Goal: Task Accomplishment & Management: Use online tool/utility

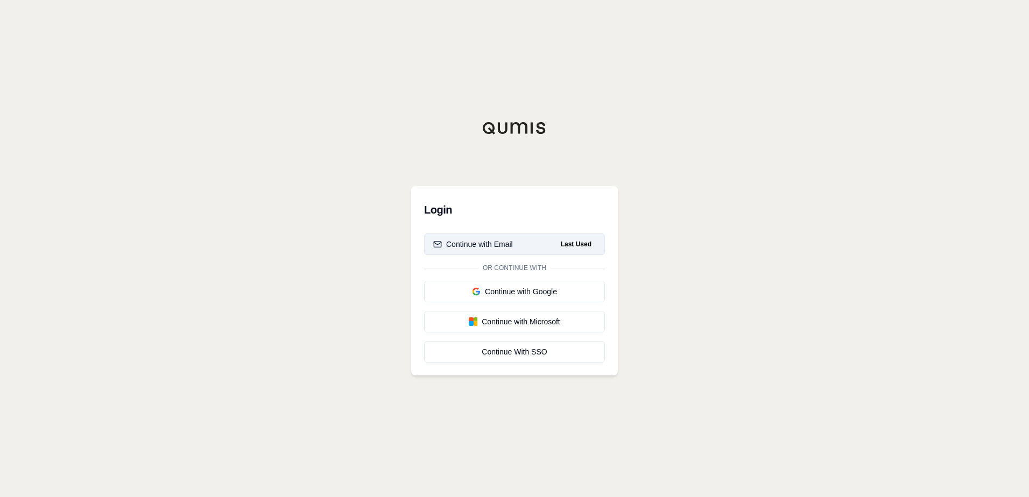
click at [529, 242] on button "Continue with Email Last Used" at bounding box center [514, 245] width 181 height 22
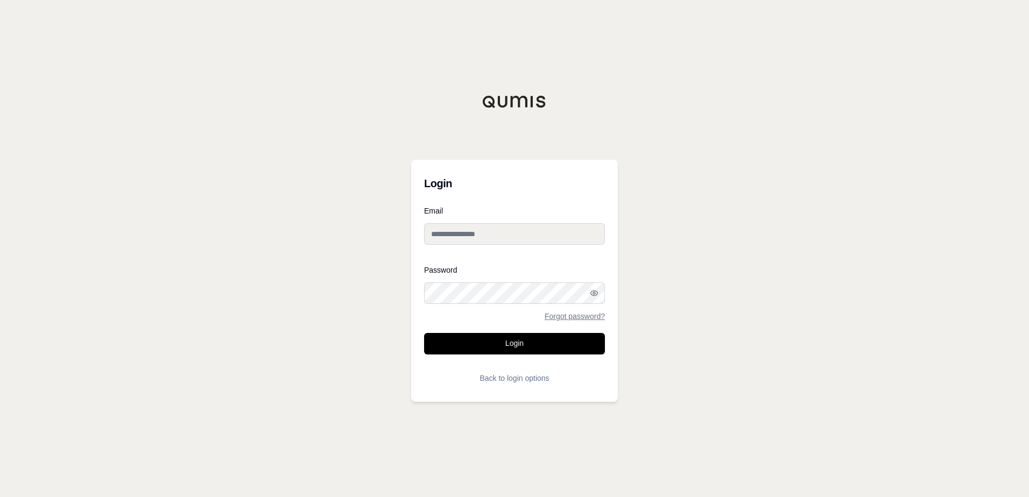
type input "**********"
click at [510, 343] on button "Login" at bounding box center [514, 344] width 181 height 22
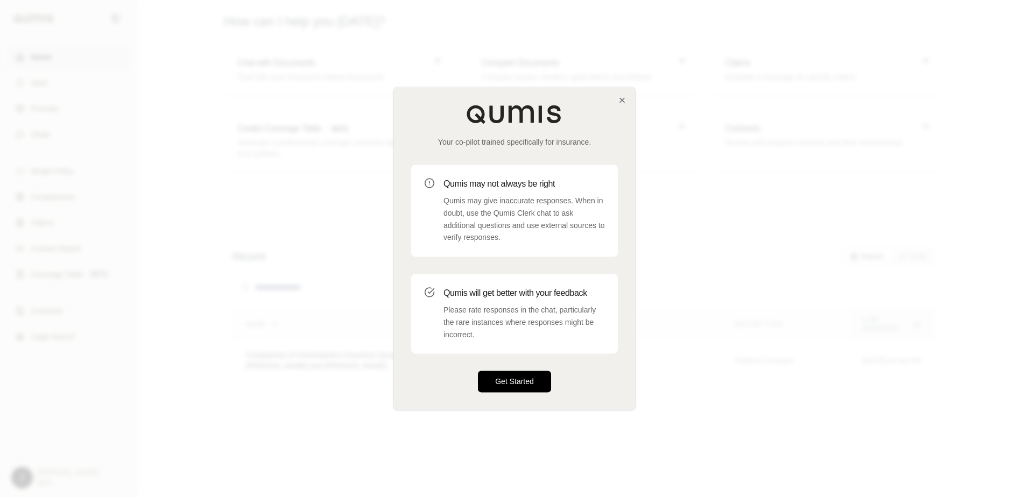
click at [510, 388] on button "Get Started" at bounding box center [514, 382] width 73 height 22
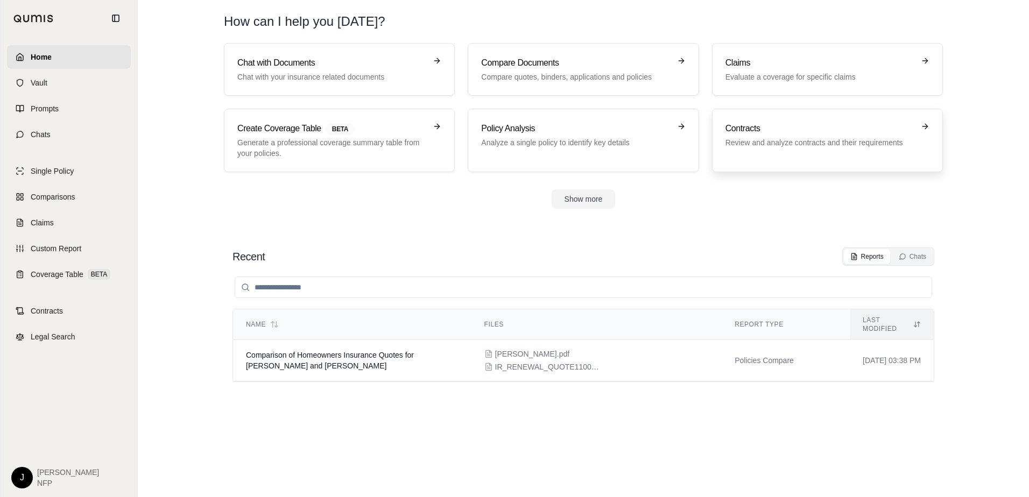
click at [797, 157] on div "Contracts Review and analyze contracts and their requirements" at bounding box center [827, 140] width 204 height 37
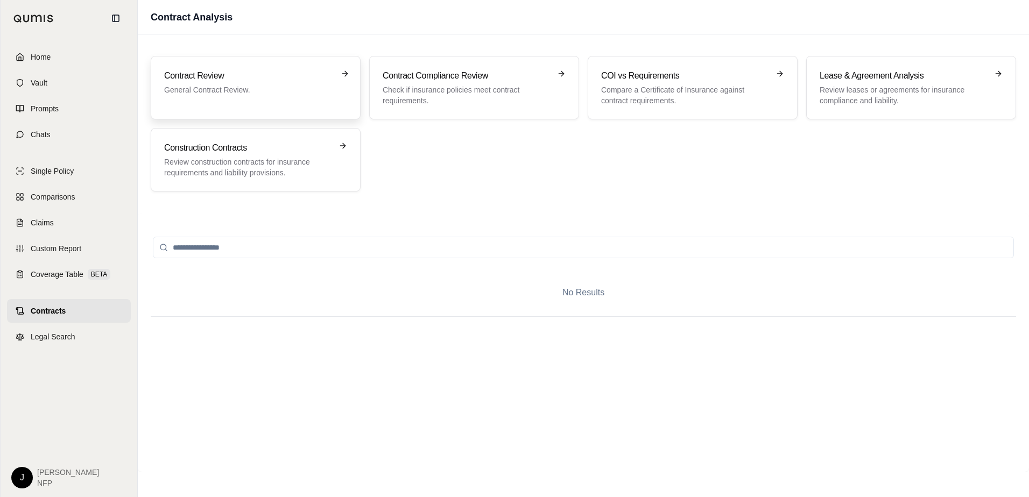
click at [224, 100] on div "Contract Review General Contract Review." at bounding box center [255, 87] width 183 height 37
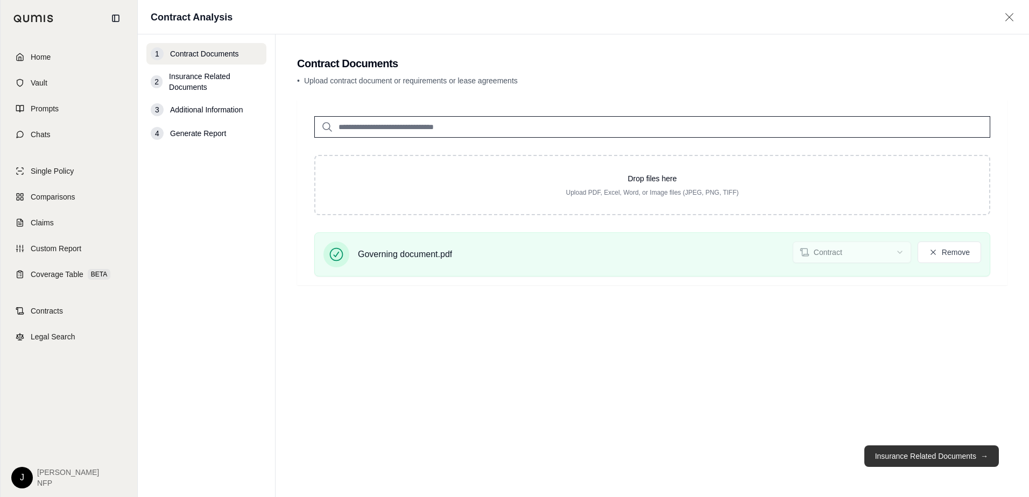
click at [937, 458] on button "Insurance Related Documents →" at bounding box center [931, 456] width 135 height 22
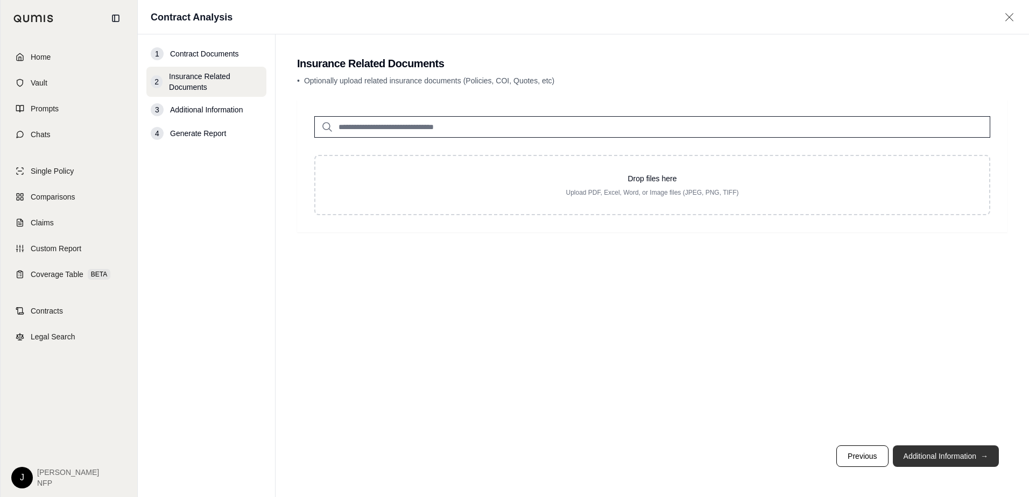
click at [921, 457] on button "Additional Information →" at bounding box center [946, 456] width 106 height 22
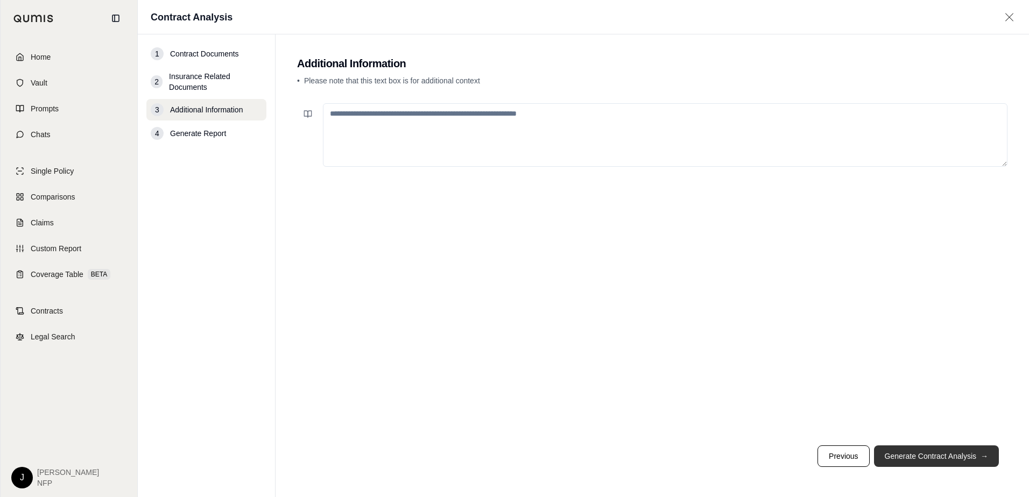
click at [921, 457] on button "Generate Contract Analysis →" at bounding box center [936, 456] width 125 height 22
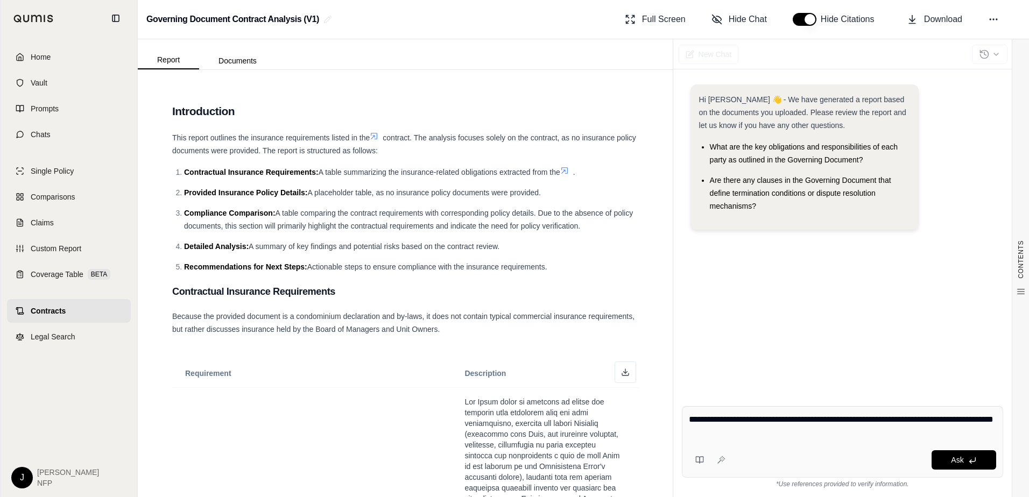
type textarea "**********"
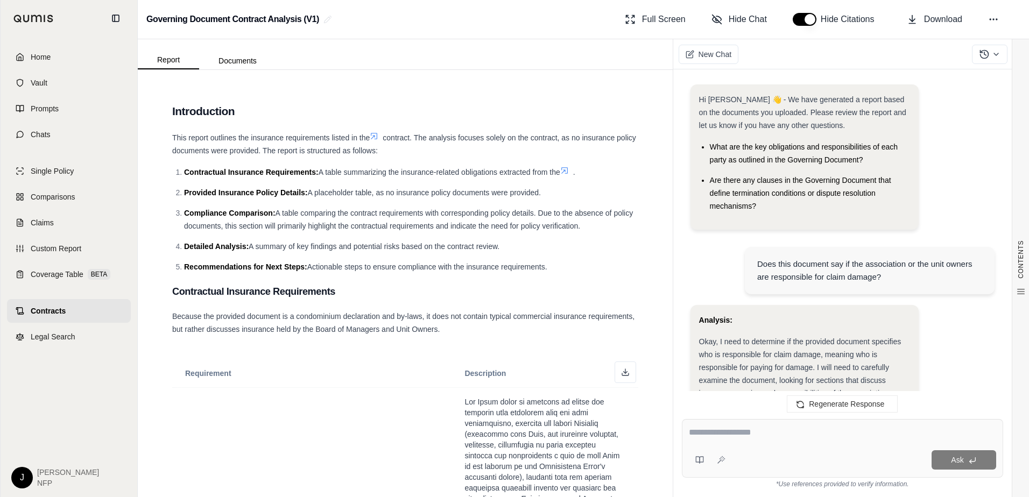
scroll to position [1330, 0]
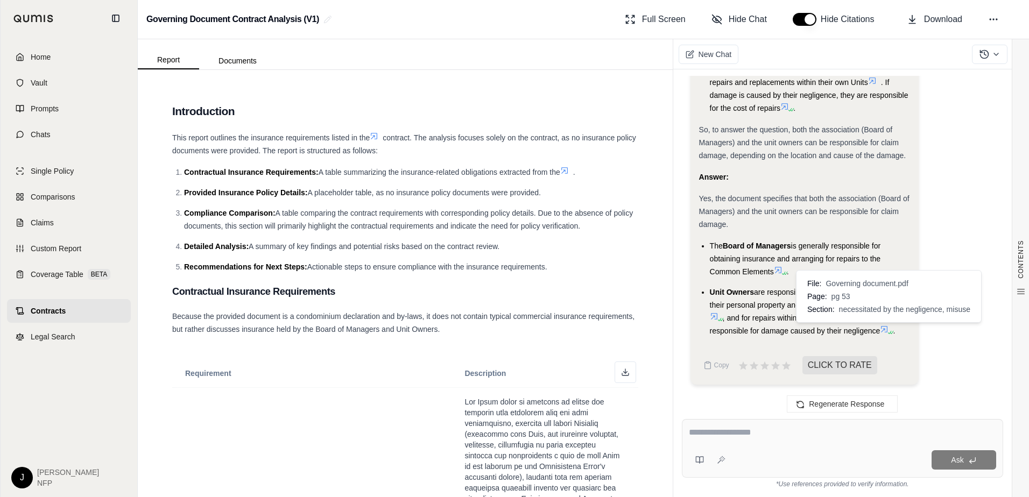
click at [885, 330] on icon at bounding box center [884, 329] width 9 height 9
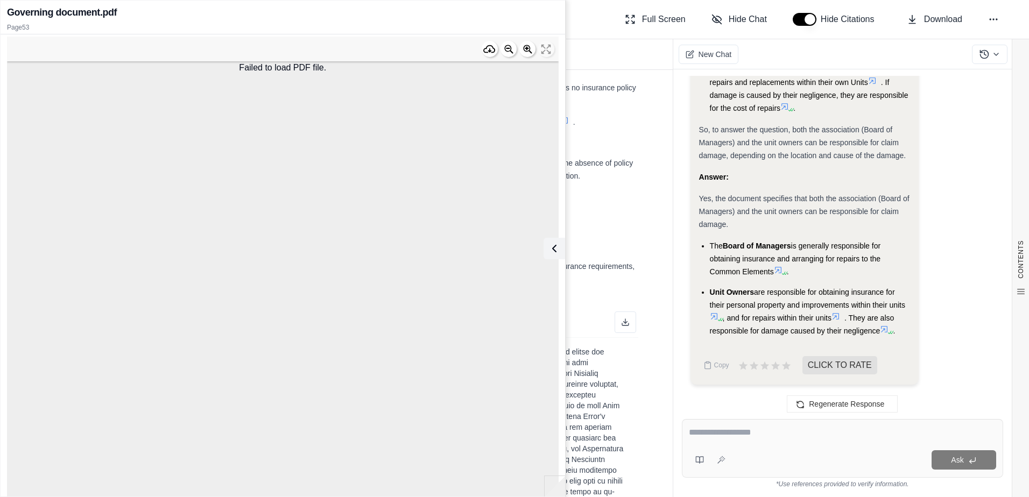
scroll to position [0, 0]
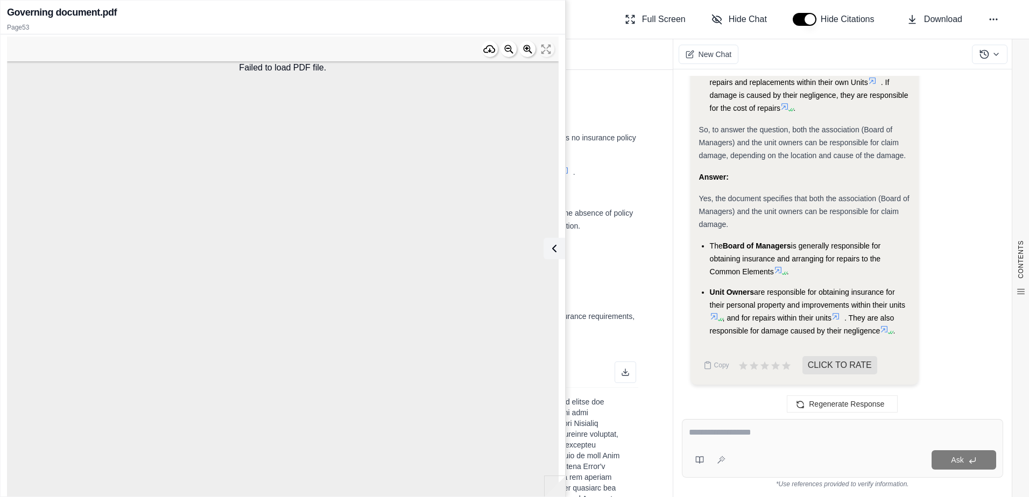
click at [542, 227] on div "Failed to load PDF file." at bounding box center [282, 285] width 551 height 497
click at [558, 246] on icon at bounding box center [552, 248] width 13 height 13
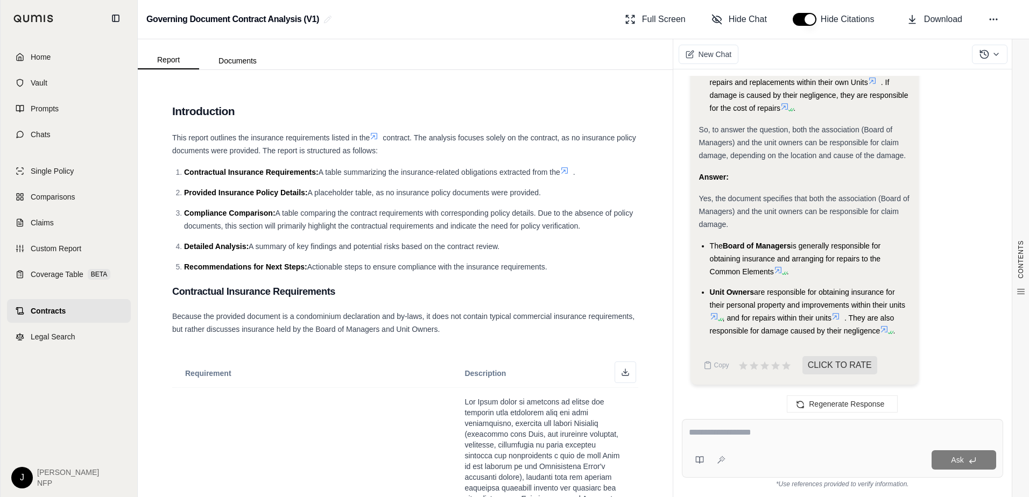
click at [885, 329] on icon at bounding box center [884, 329] width 9 height 9
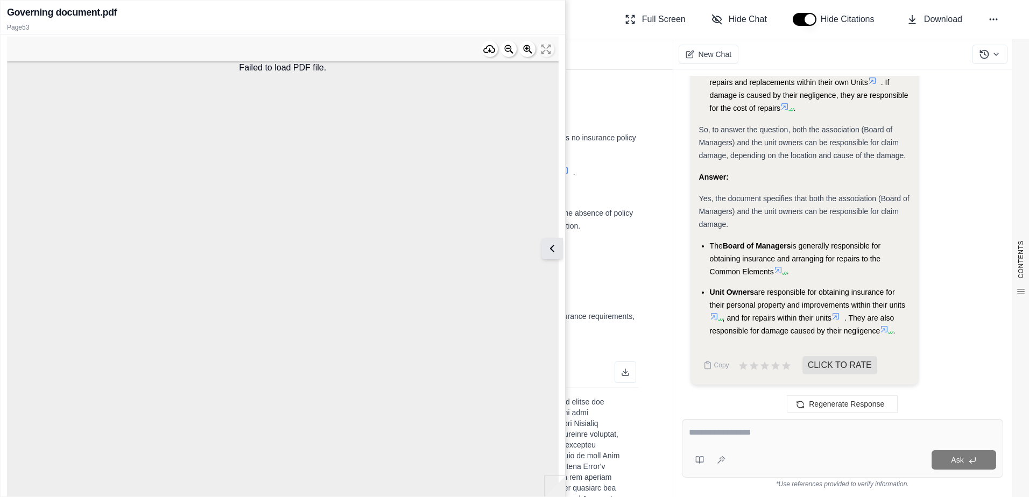
click at [555, 246] on icon at bounding box center [552, 248] width 13 height 13
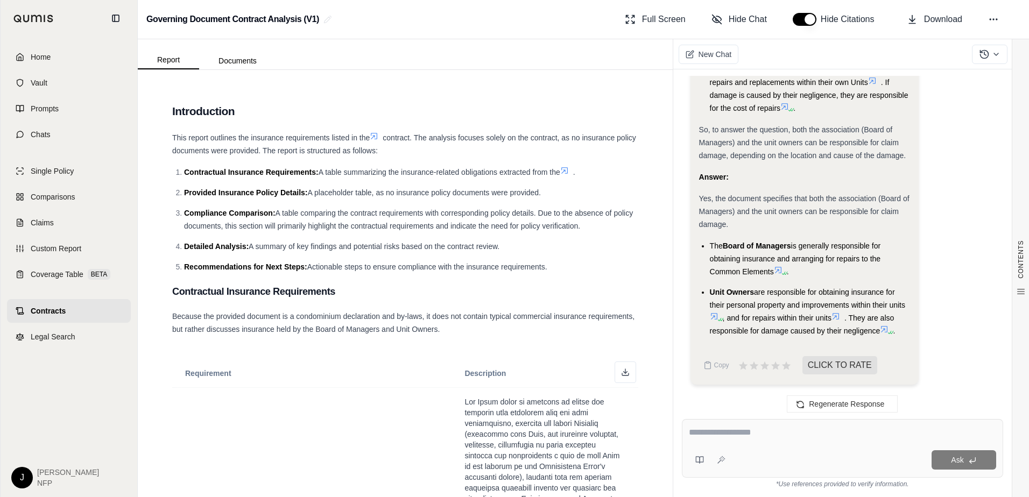
scroll to position [1330, 0]
click at [834, 423] on div "Ask" at bounding box center [842, 448] width 321 height 59
type textarea "**********"
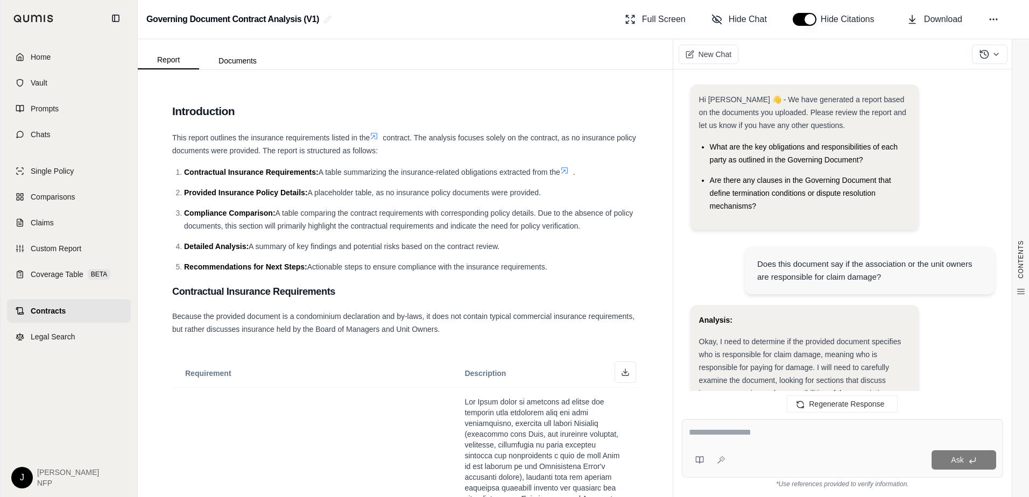
scroll to position [2862, 0]
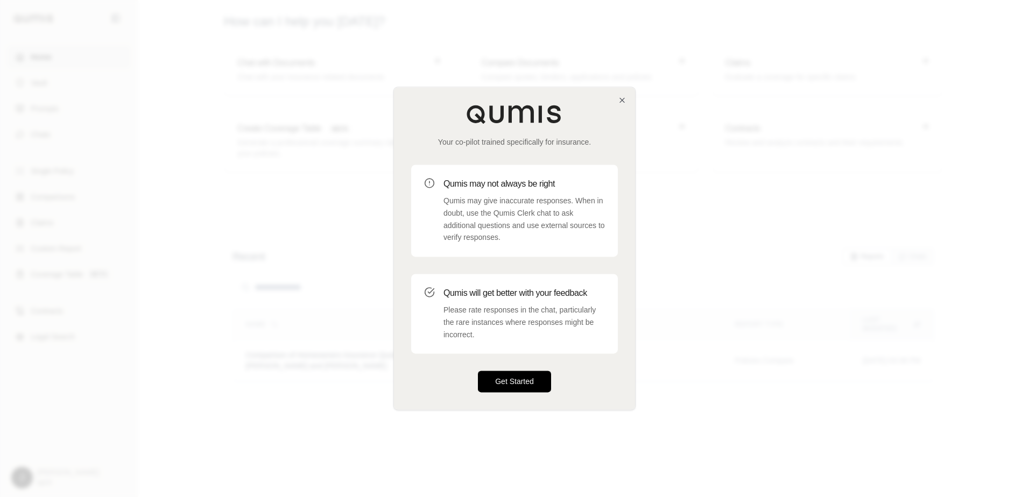
click at [525, 383] on button "Get Started" at bounding box center [514, 382] width 73 height 22
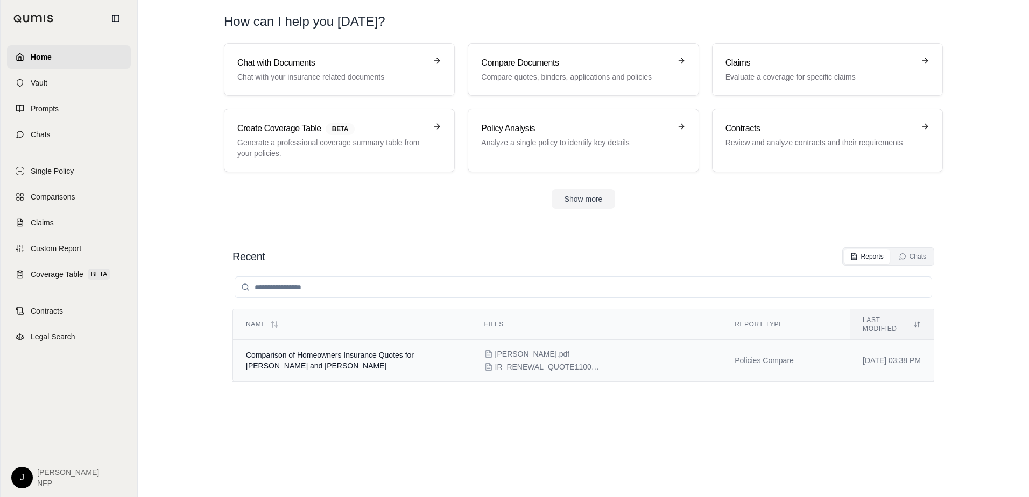
click at [510, 362] on span "IR_RENEWAL_QUOTE110001.pdf" at bounding box center [549, 367] width 108 height 11
click at [792, 152] on div "Contracts Review and analyze contracts and their requirements" at bounding box center [827, 140] width 204 height 37
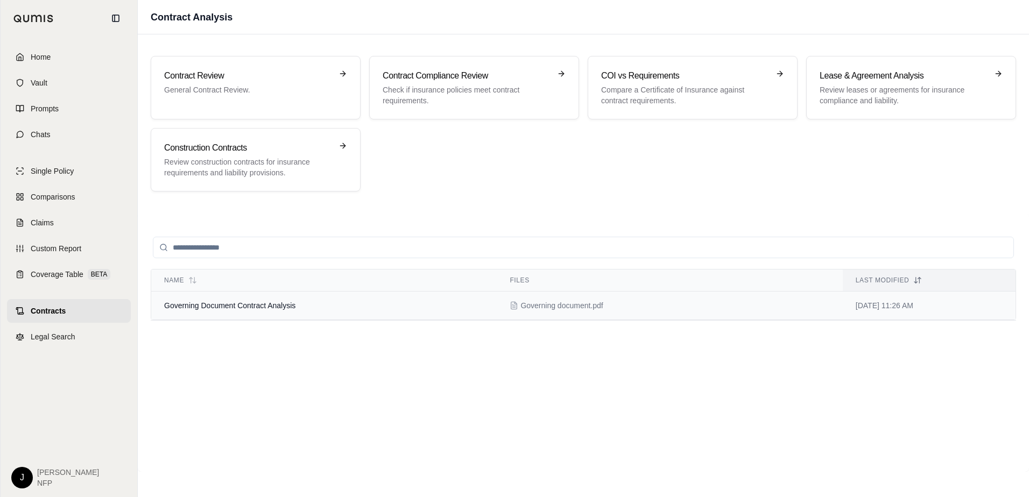
click at [572, 306] on span "Governing document.pdf" at bounding box center [561, 305] width 82 height 11
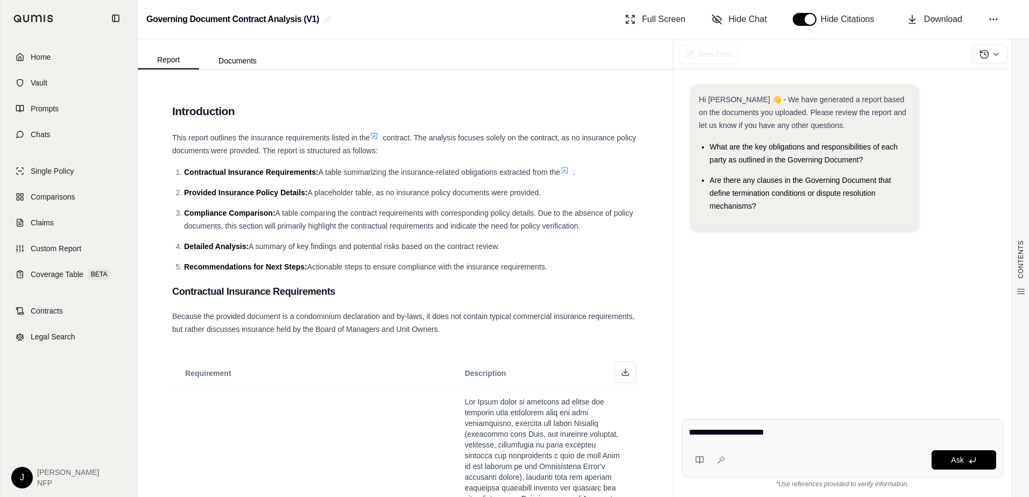
type textarea "**********"
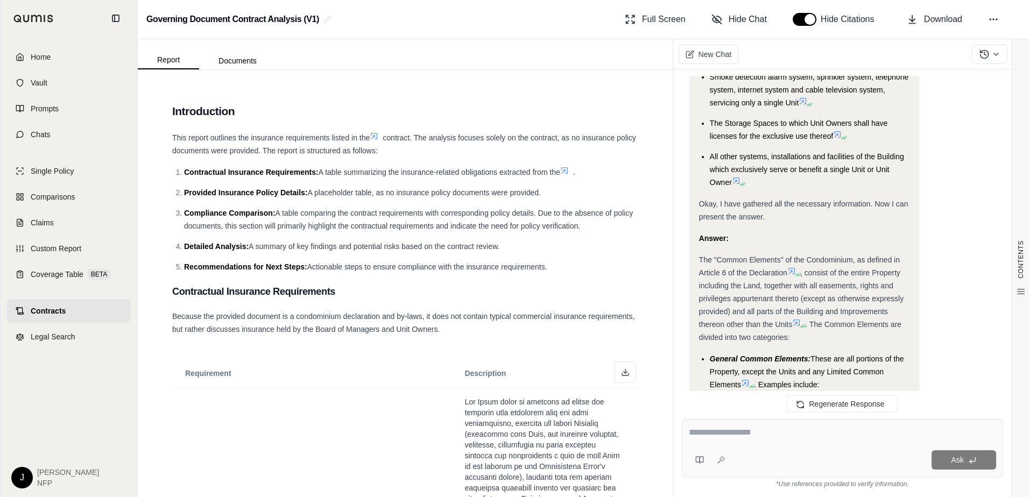
scroll to position [1594, 0]
